Goal: Transaction & Acquisition: Purchase product/service

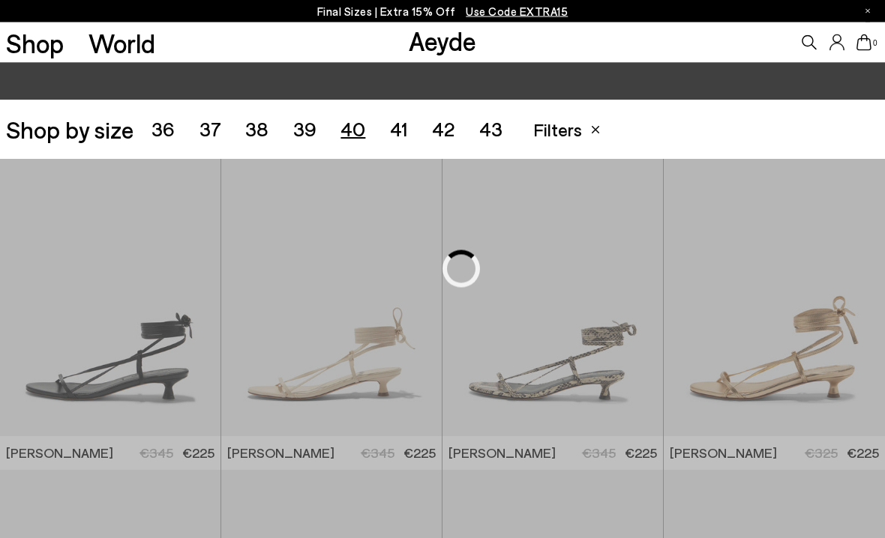
scroll to position [247, 0]
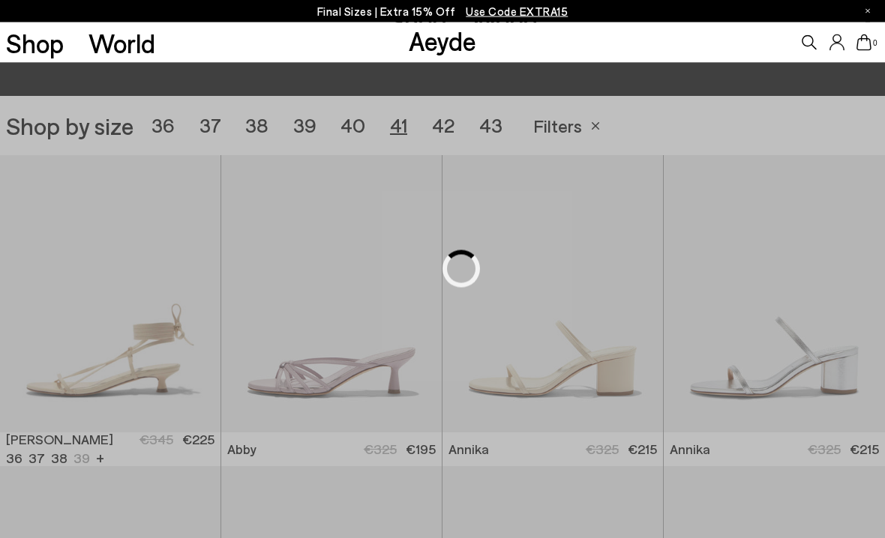
scroll to position [247, 0]
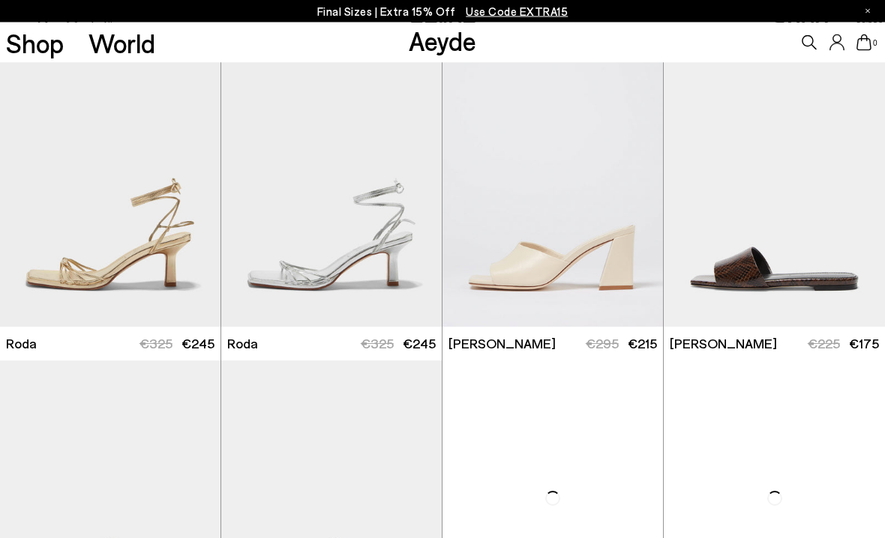
scroll to position [3108, 0]
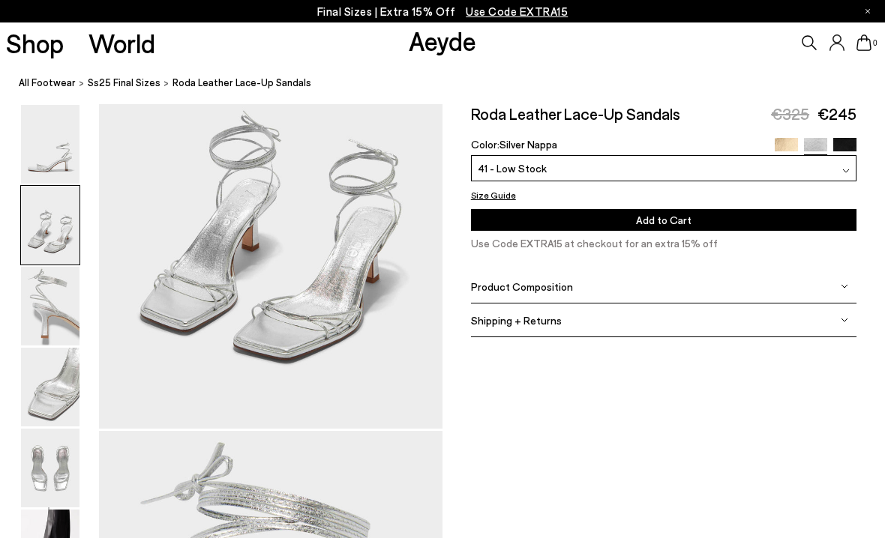
scroll to position [460, 0]
